Goal: Task Accomplishment & Management: Use online tool/utility

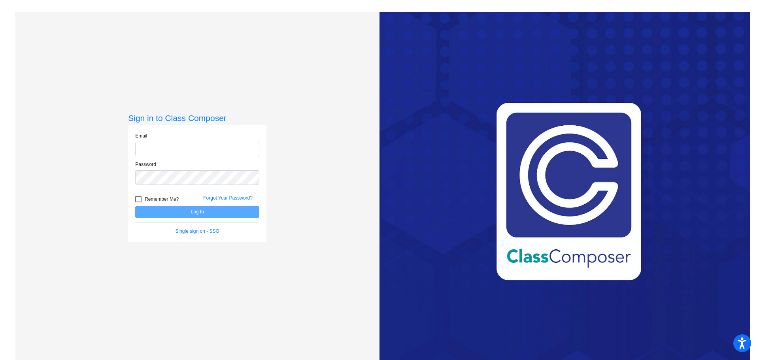
type input "[PERSON_NAME][EMAIL_ADDRESS][PERSON_NAME][DOMAIN_NAME]"
click at [190, 215] on button "Log In" at bounding box center [197, 211] width 124 height 11
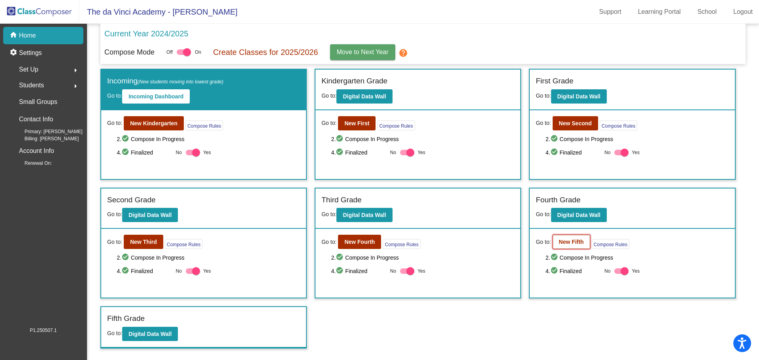
click at [576, 243] on b "New Fifth" at bounding box center [571, 242] width 25 height 6
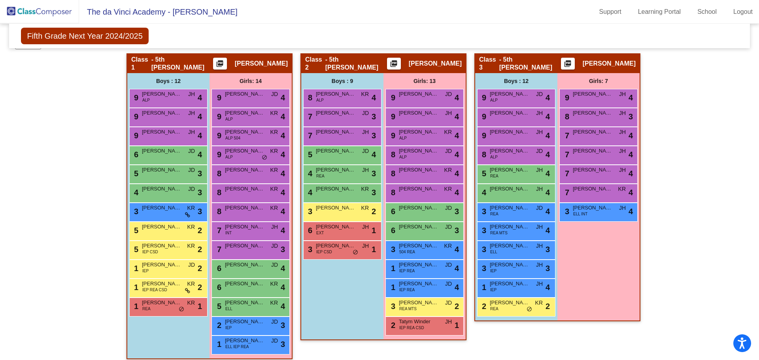
scroll to position [182, 0]
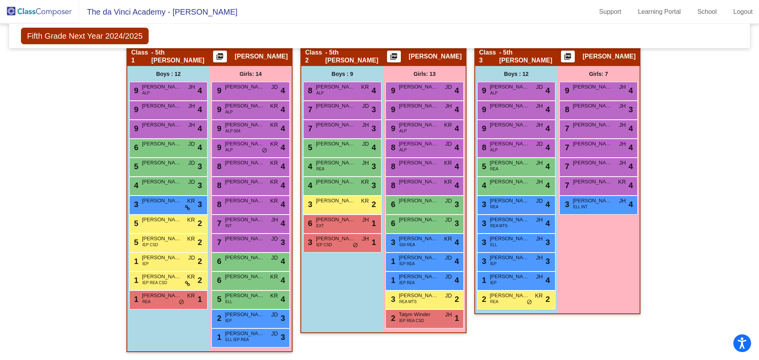
click at [62, 141] on div "Hallway - Hallway Class picture_as_pdf Add Student First Name Last Name Student…" at bounding box center [379, 203] width 728 height 314
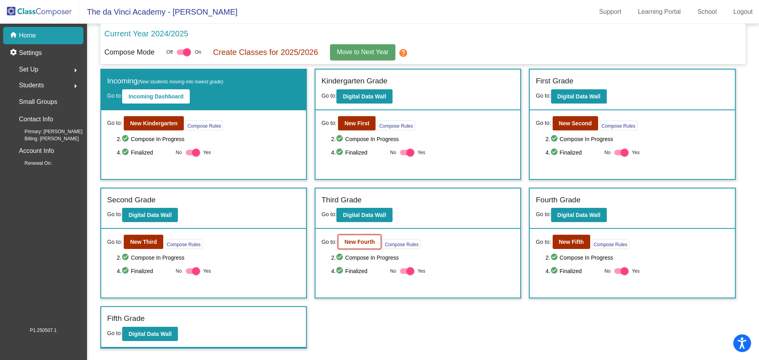
click at [346, 240] on b "New Fourth" at bounding box center [359, 242] width 30 height 6
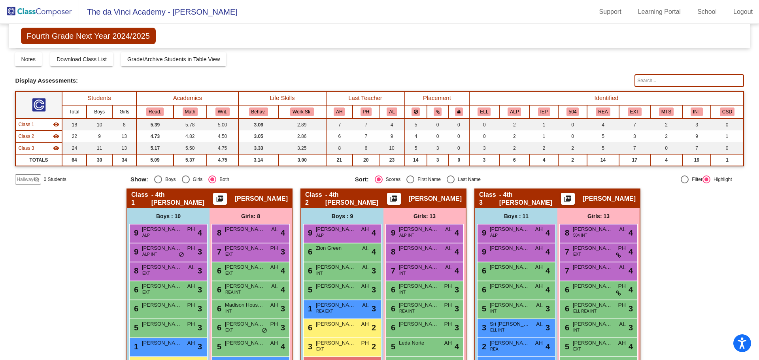
scroll to position [79, 0]
